Goal: Information Seeking & Learning: Learn about a topic

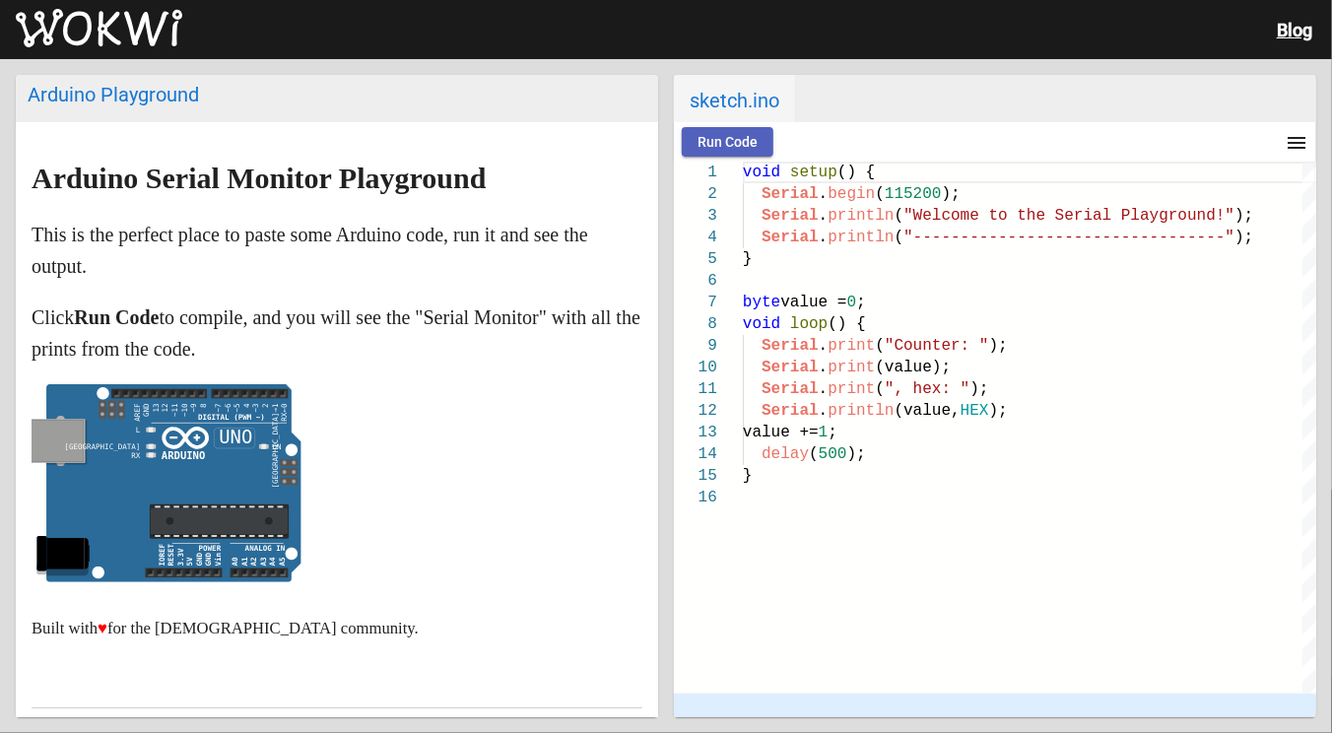
click at [727, 141] on span "Run Code" at bounding box center [727, 142] width 60 height 16
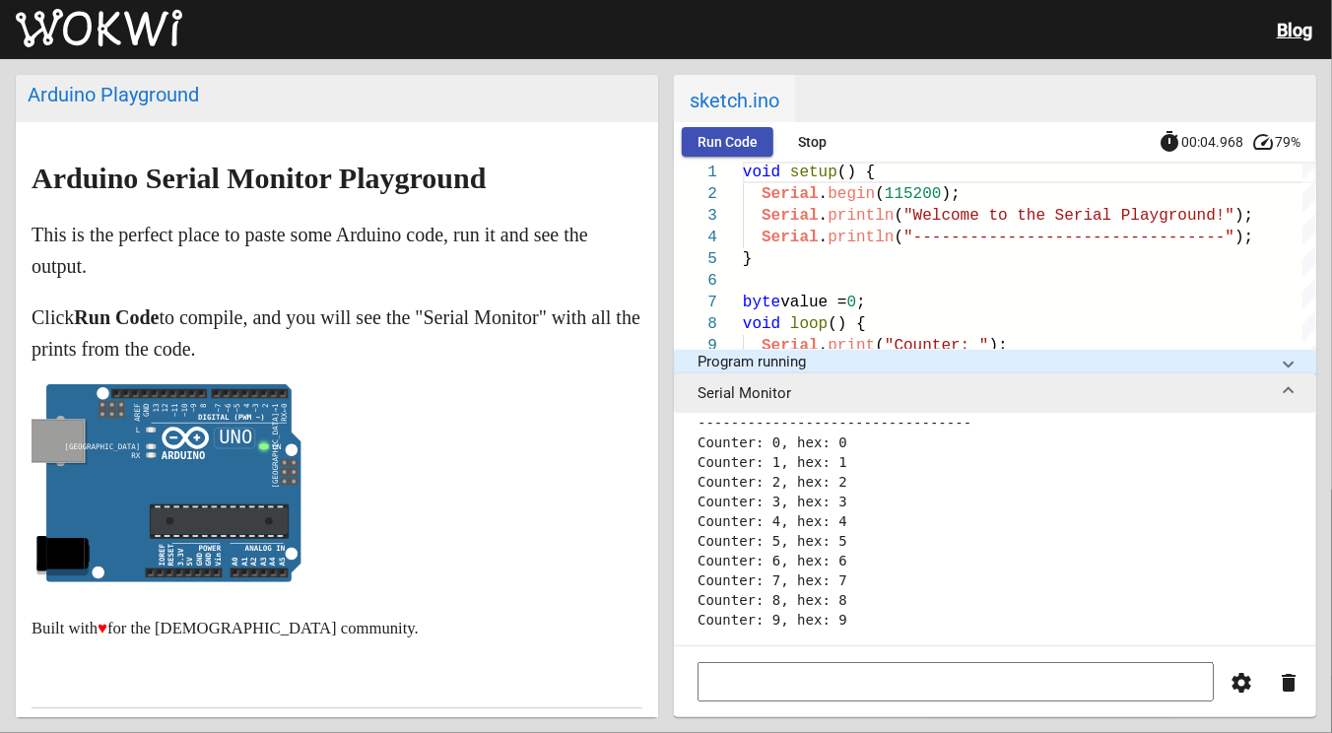
click at [823, 142] on span "Stop" at bounding box center [813, 142] width 29 height 16
click at [1288, 362] on span at bounding box center [1288, 362] width 8 height 18
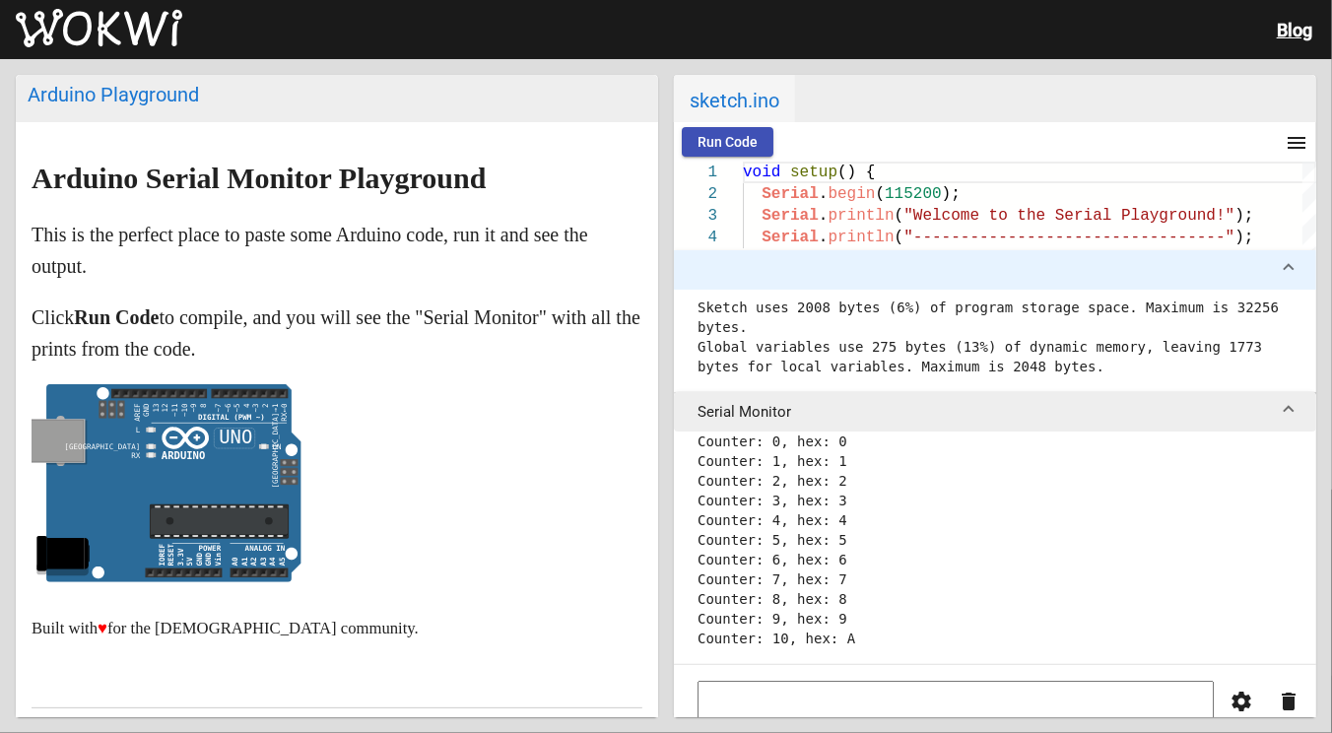
click at [1285, 266] on span at bounding box center [1288, 270] width 8 height 18
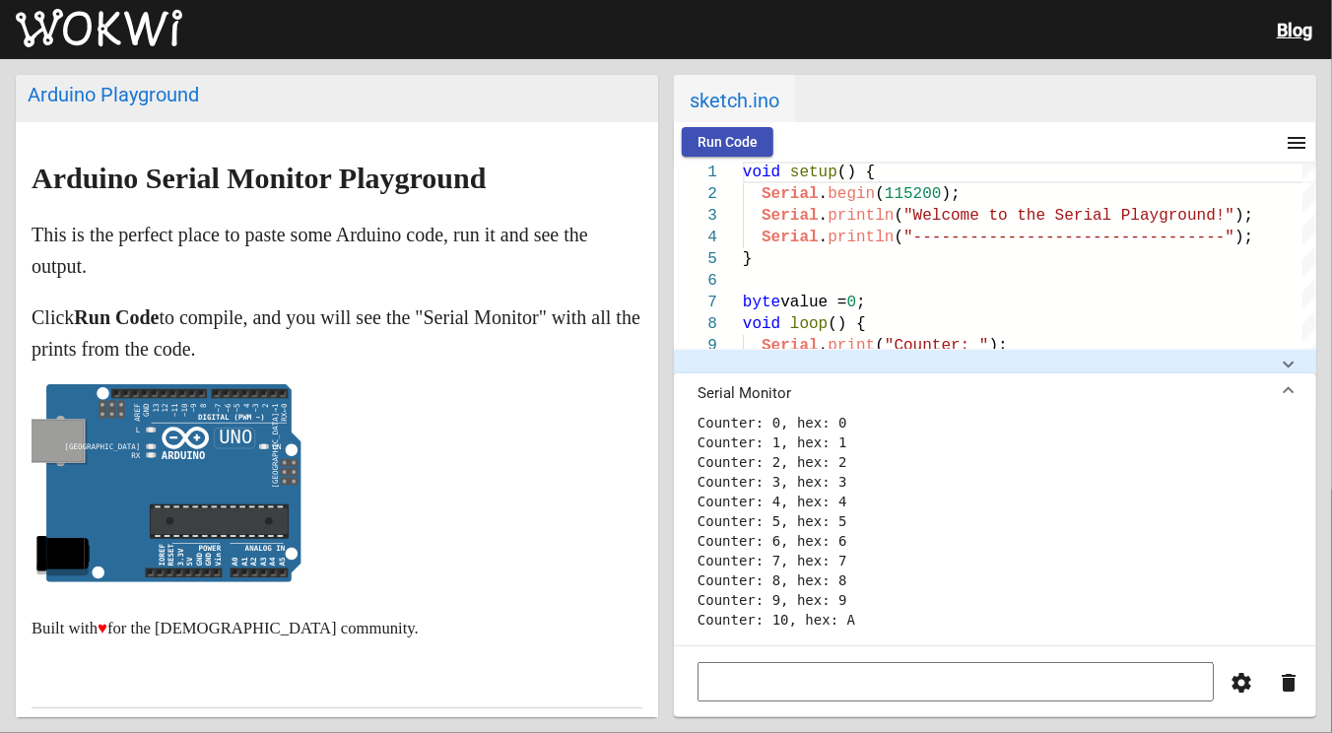
click at [1292, 385] on mat-expansion-panel-header "Serial Monitor" at bounding box center [995, 392] width 642 height 39
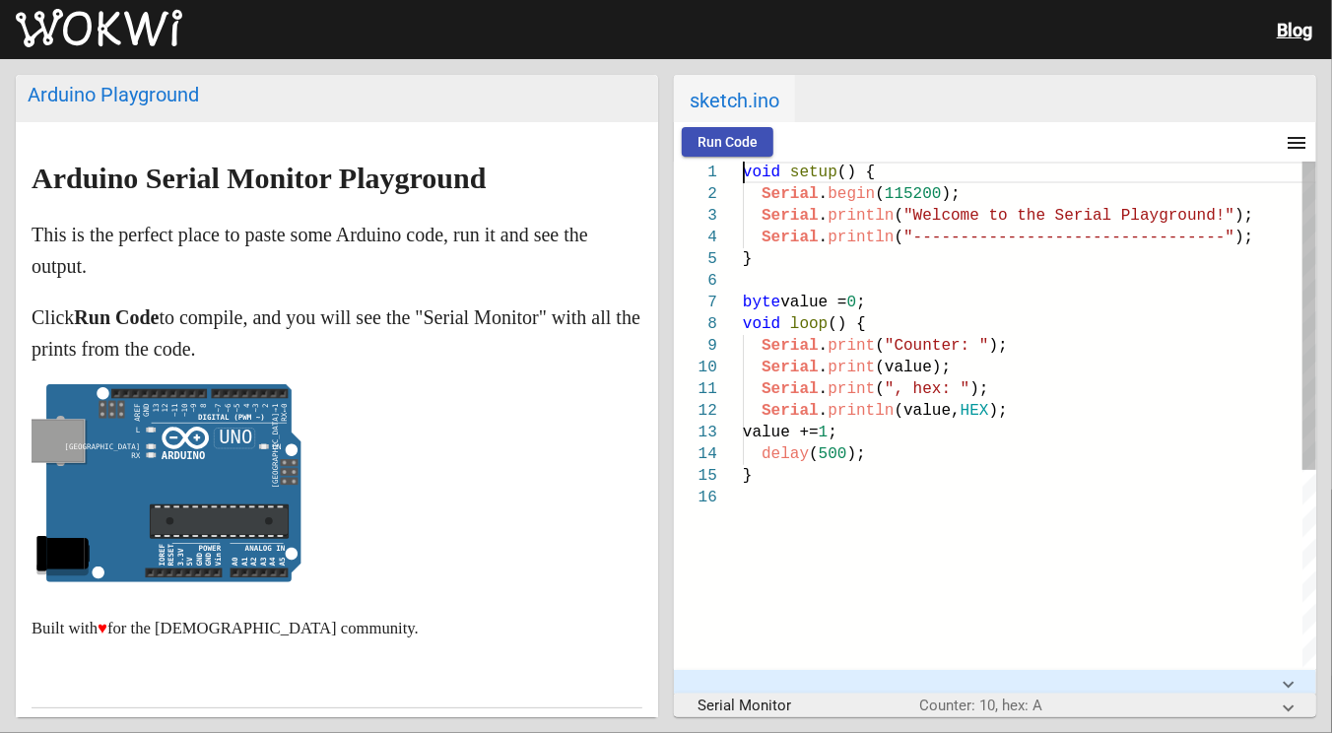
scroll to position [0, 0]
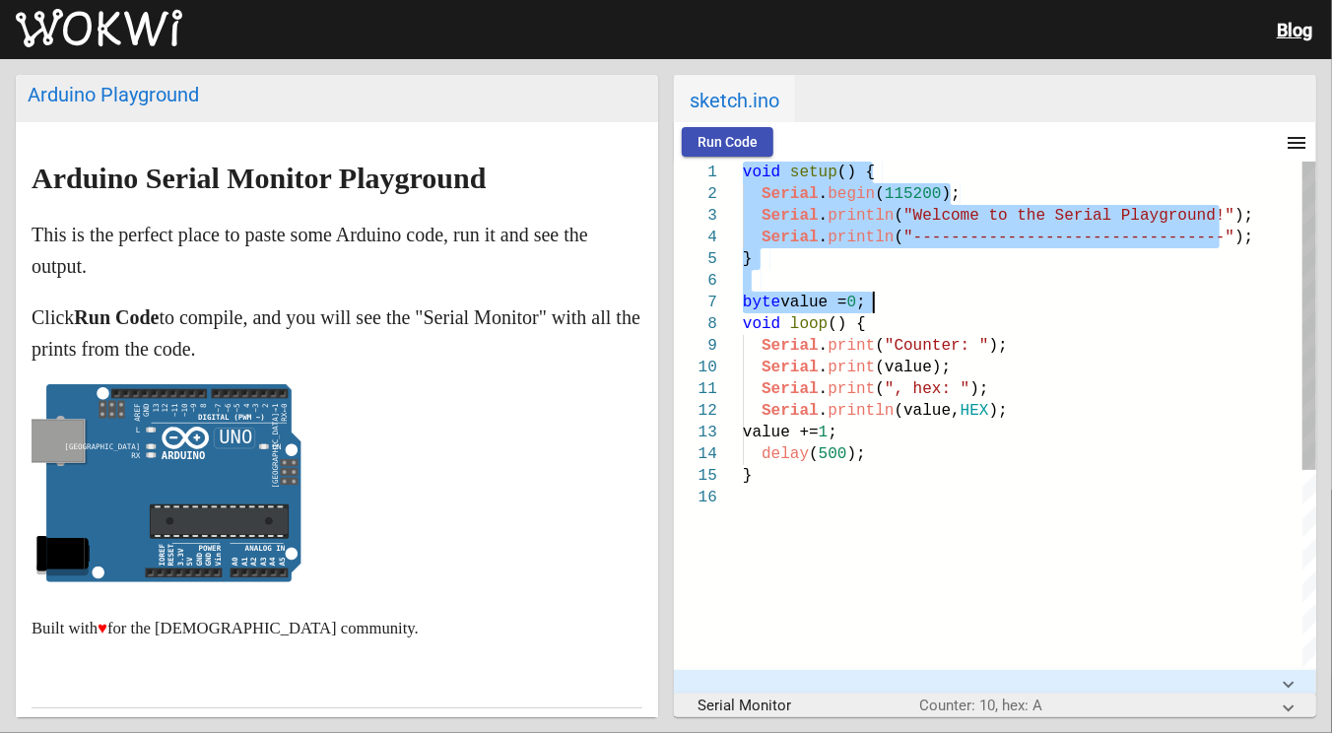
type textarea "void setup() { Serial.begin(115200); Serial.println("Welcome to the Serial Play…"
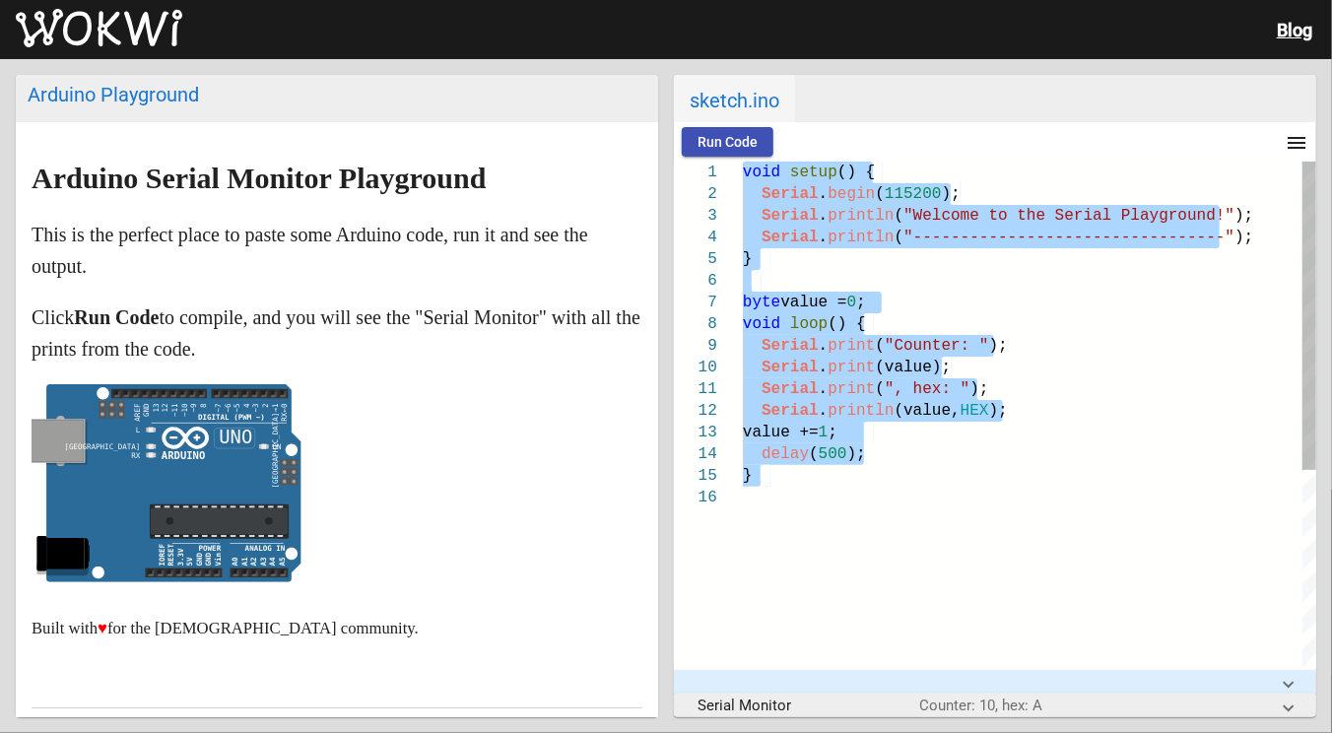
drag, startPoint x: 744, startPoint y: 173, endPoint x: 1165, endPoint y: 491, distance: 527.6
click at [1165, 491] on div "Serial . println ( "---------------------------------" ); Serial . begin ( 1152…" at bounding box center [1029, 578] width 573 height 832
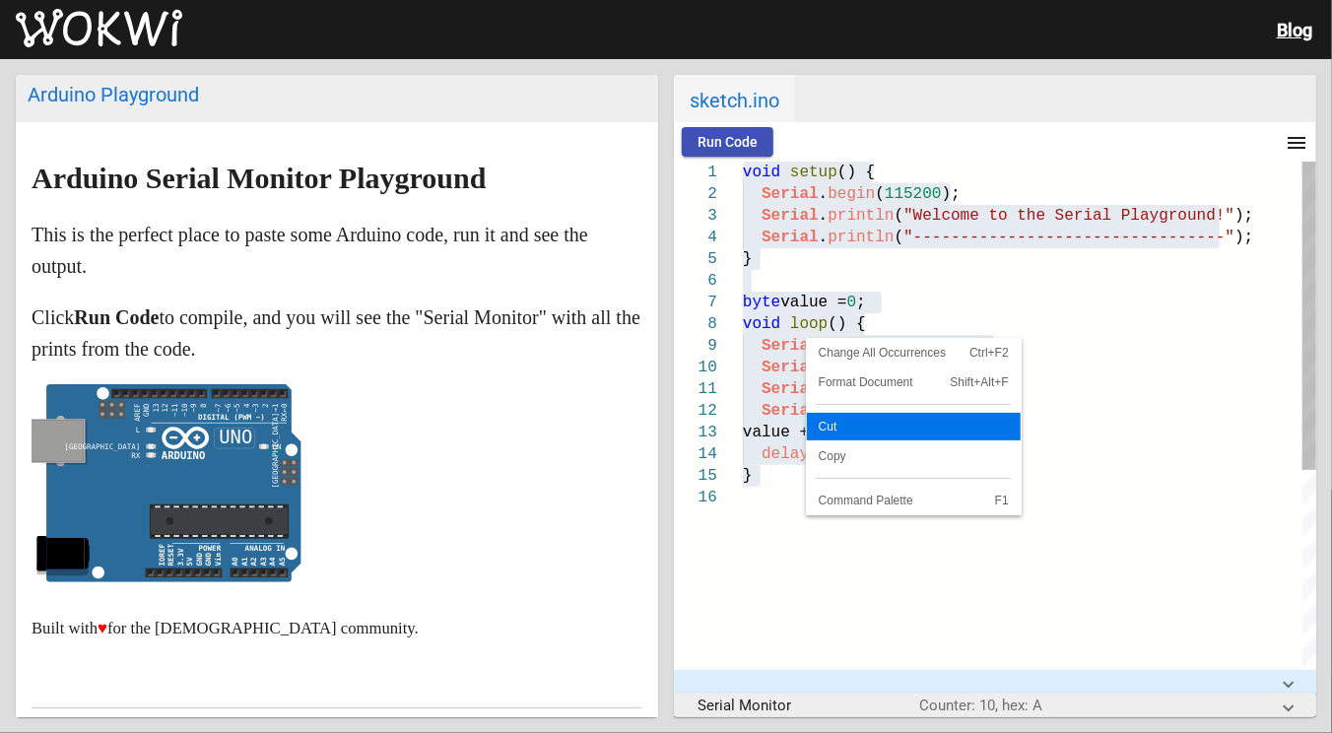
click at [848, 421] on span "Cut" at bounding box center [914, 427] width 214 height 12
